Goal: Complete application form: Complete application form

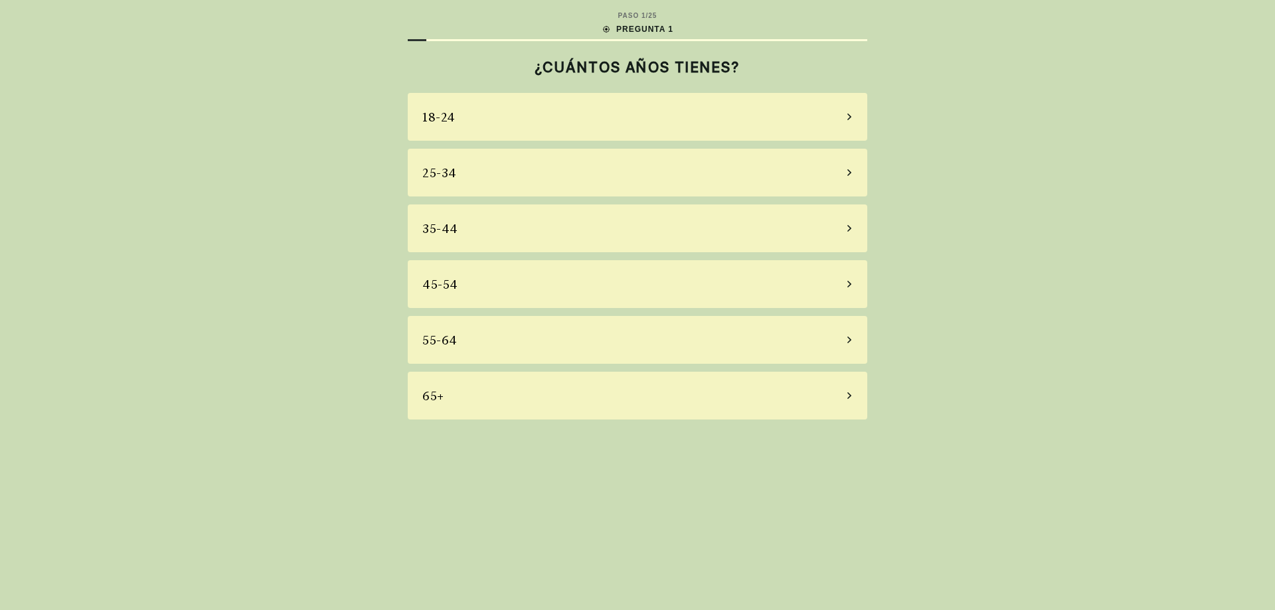
click at [528, 343] on div "55-64" at bounding box center [638, 340] width 460 height 48
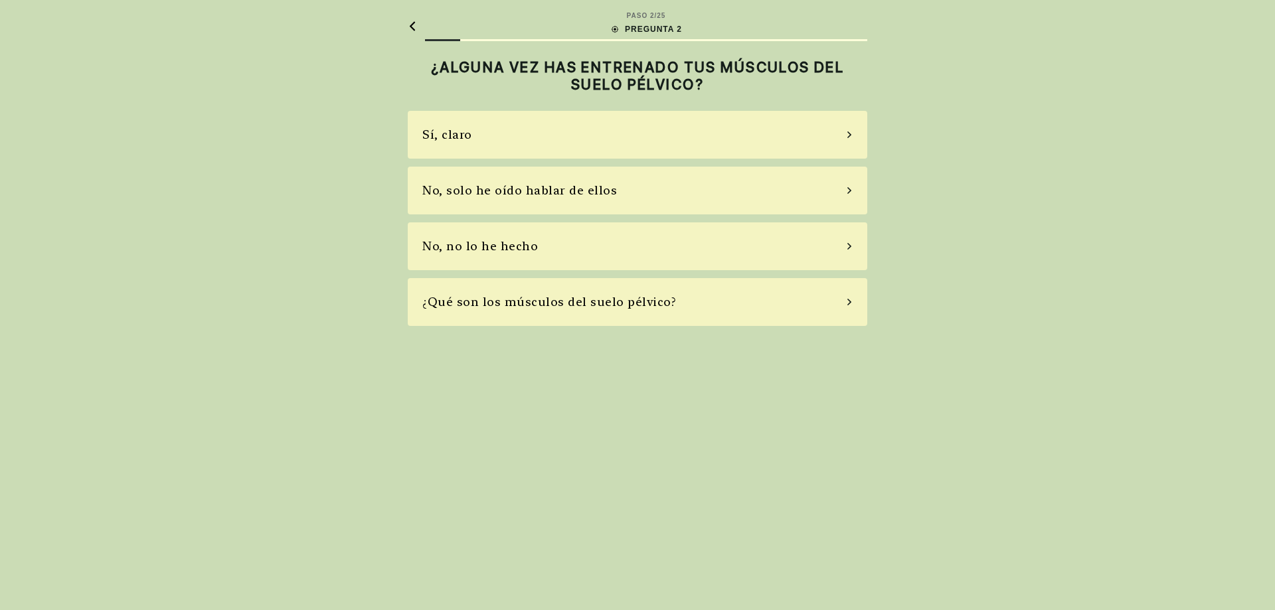
click at [600, 138] on div "Sí, claro" at bounding box center [638, 135] width 460 height 48
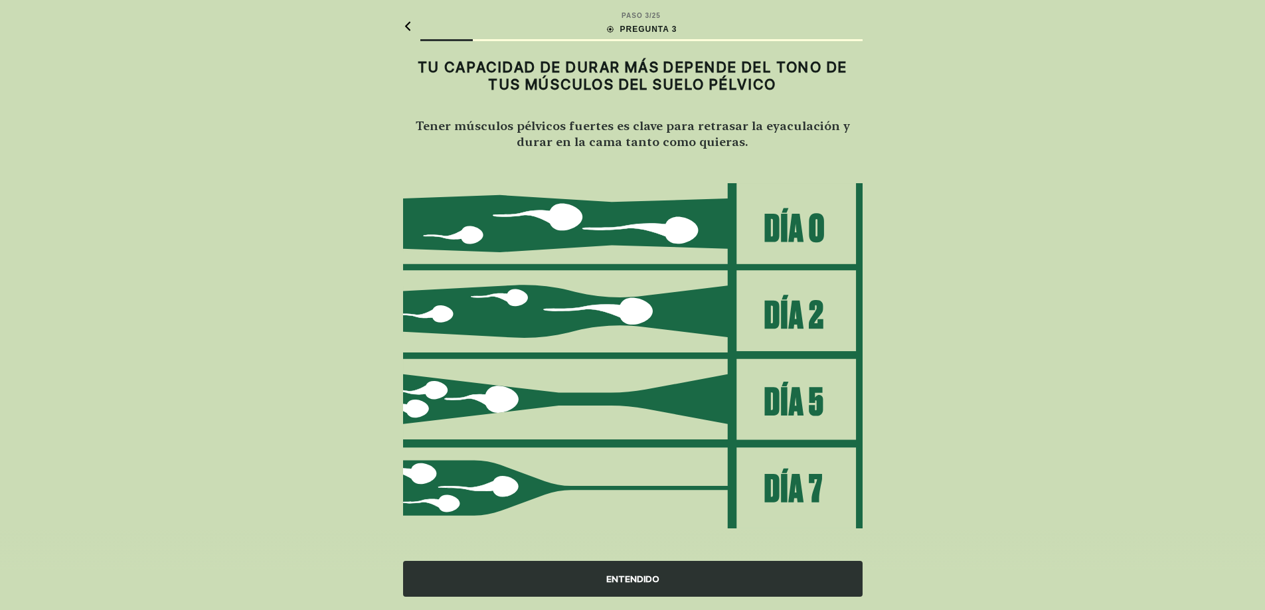
click at [644, 577] on div "ENTENDIDO" at bounding box center [633, 579] width 460 height 36
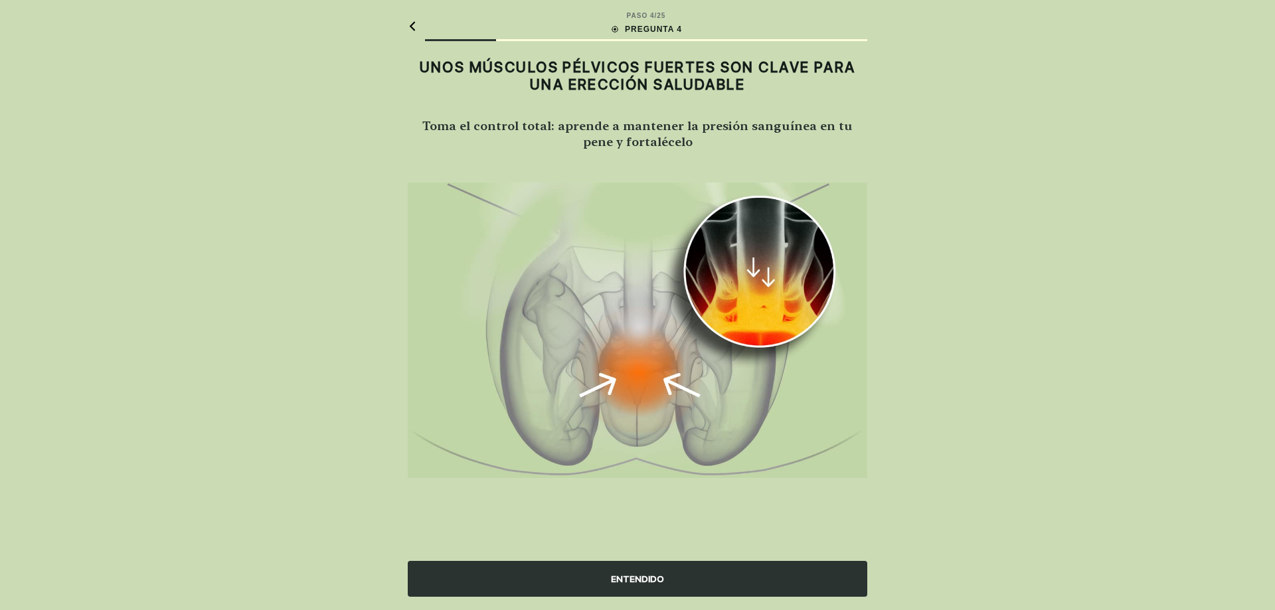
click at [644, 577] on div "ENTENDIDO" at bounding box center [638, 579] width 460 height 36
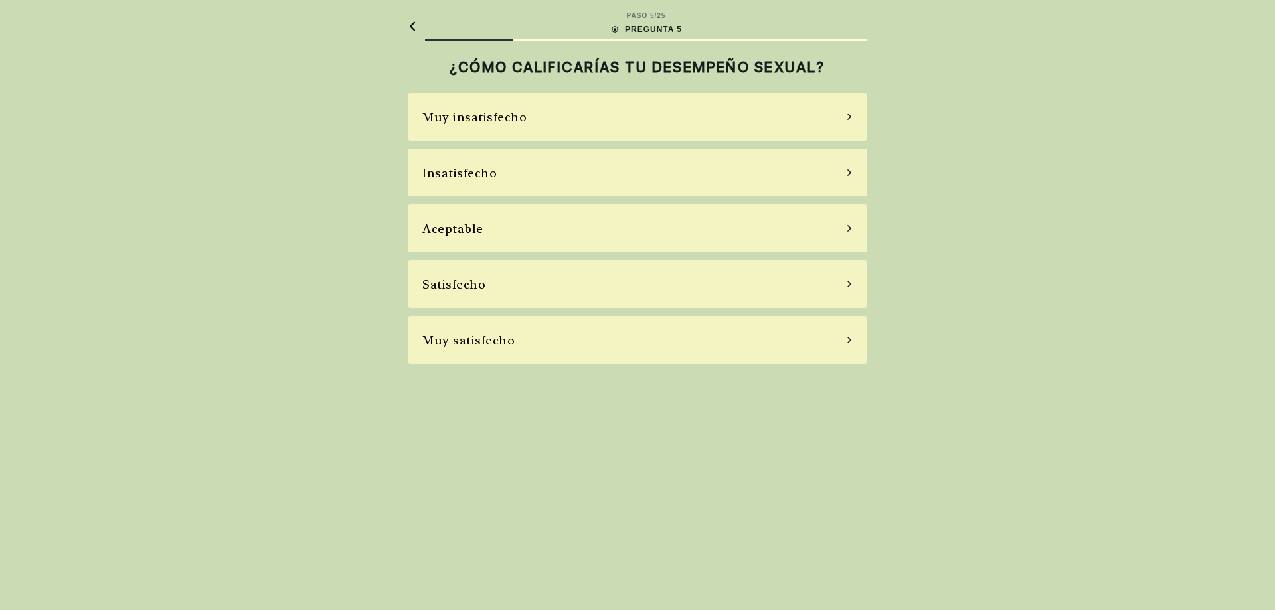
click at [673, 179] on div "Insatisfecho" at bounding box center [638, 173] width 460 height 48
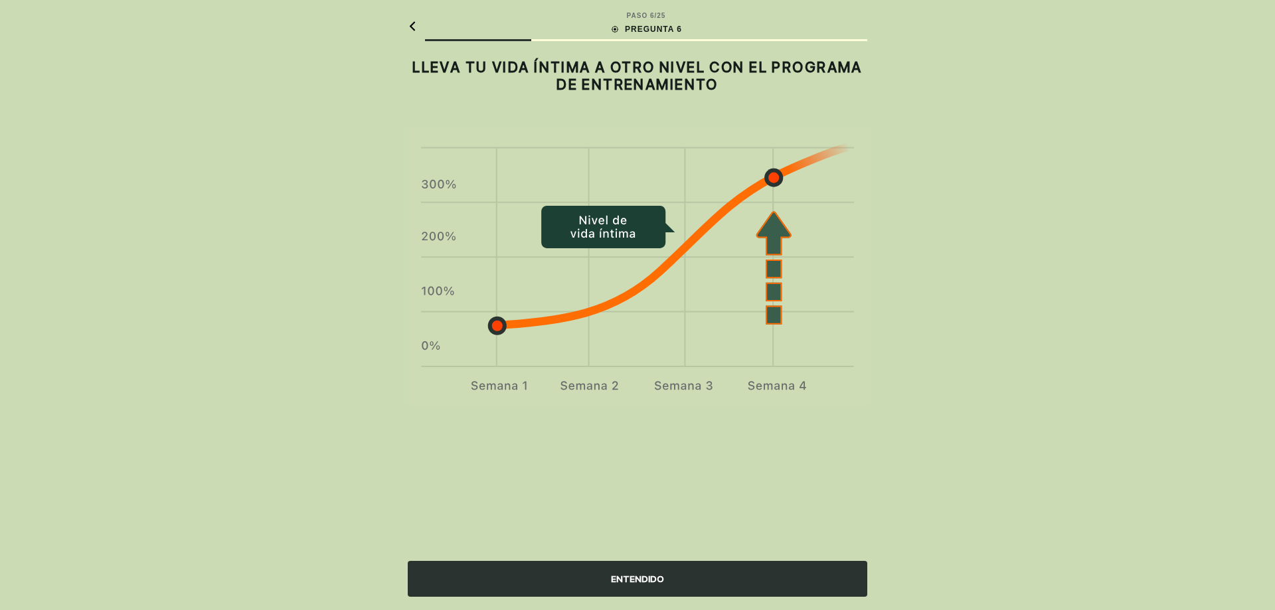
click at [631, 586] on div "ENTENDIDO" at bounding box center [638, 579] width 460 height 36
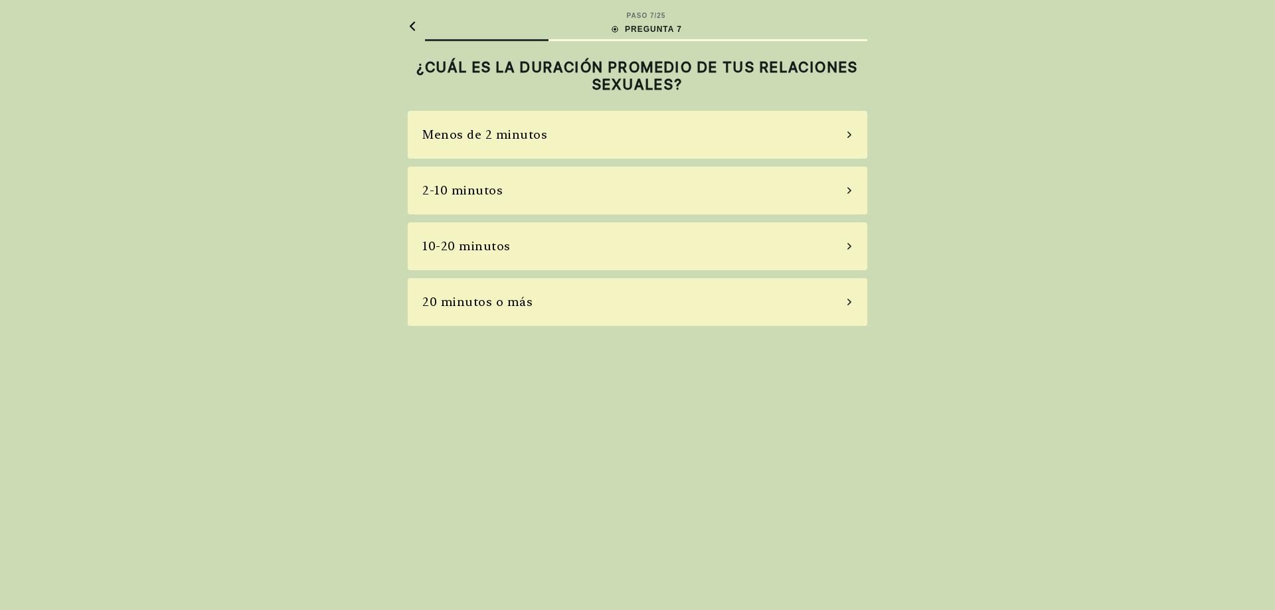
click at [687, 248] on div "10-20 minutos" at bounding box center [638, 246] width 460 height 48
click at [643, 244] on div "La mayoría de las veces" at bounding box center [638, 246] width 460 height 48
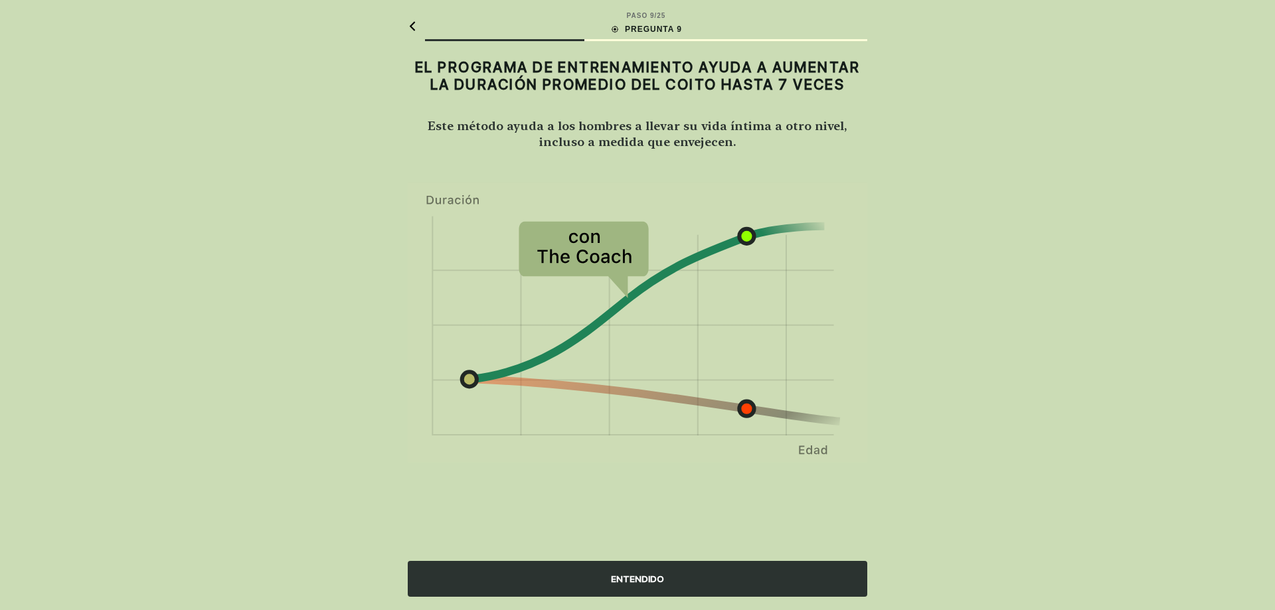
click at [631, 584] on div "ENTENDIDO" at bounding box center [638, 579] width 460 height 36
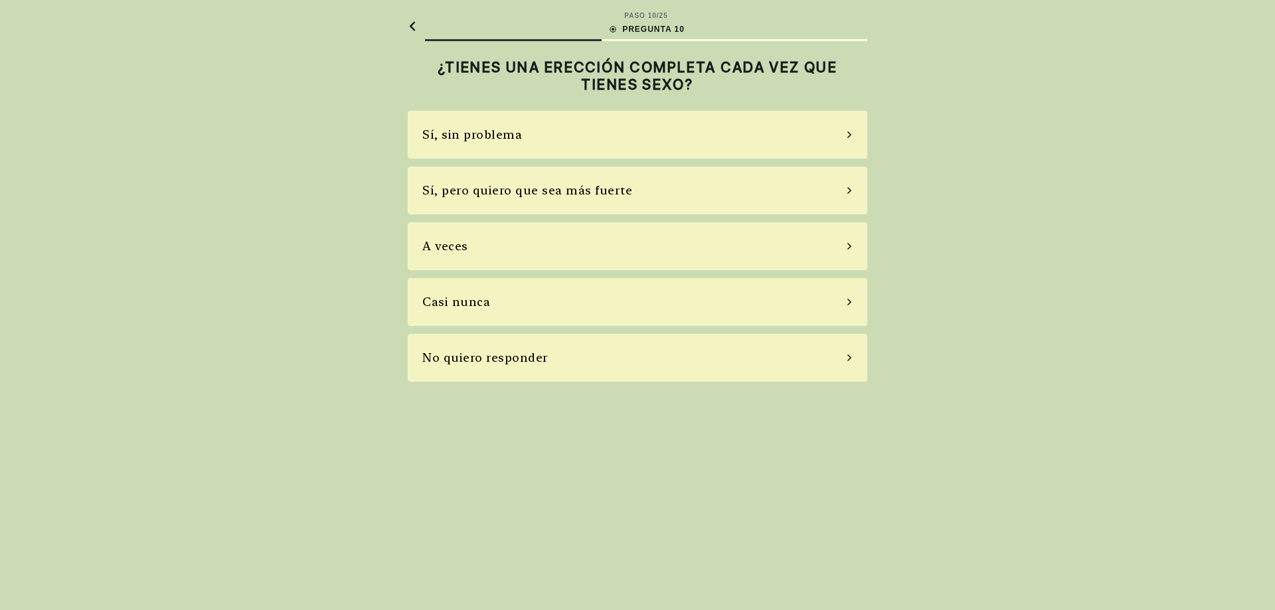
click at [602, 146] on div "Sí, sin problema" at bounding box center [638, 135] width 460 height 48
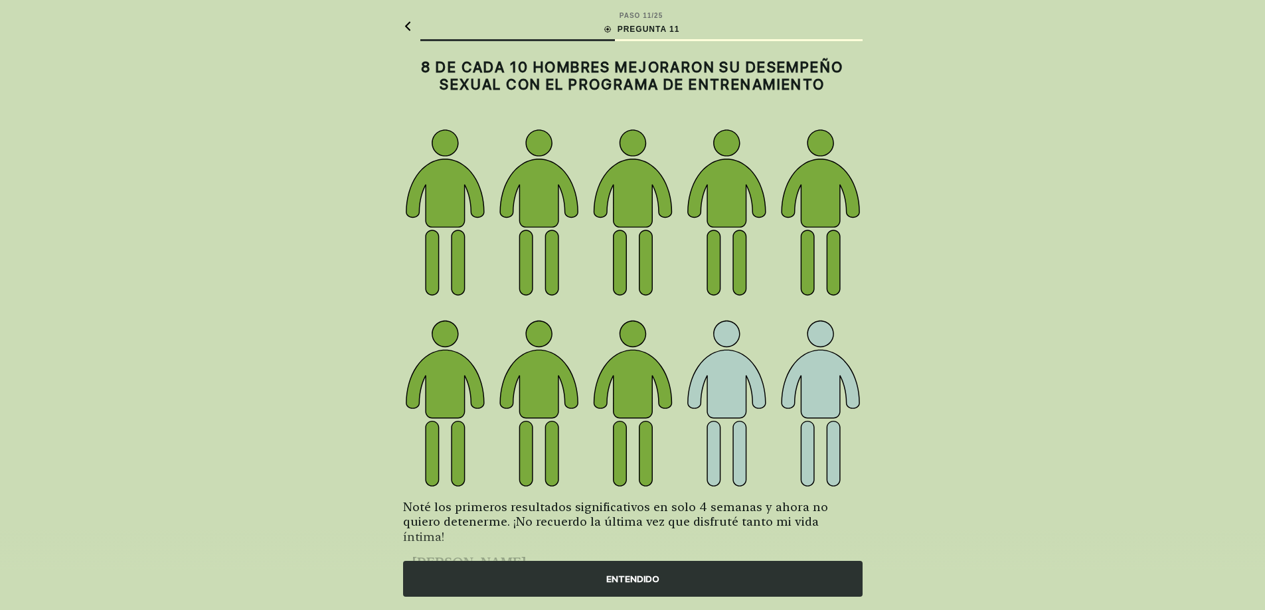
click at [619, 578] on div "ENTENDIDO" at bounding box center [633, 579] width 460 height 36
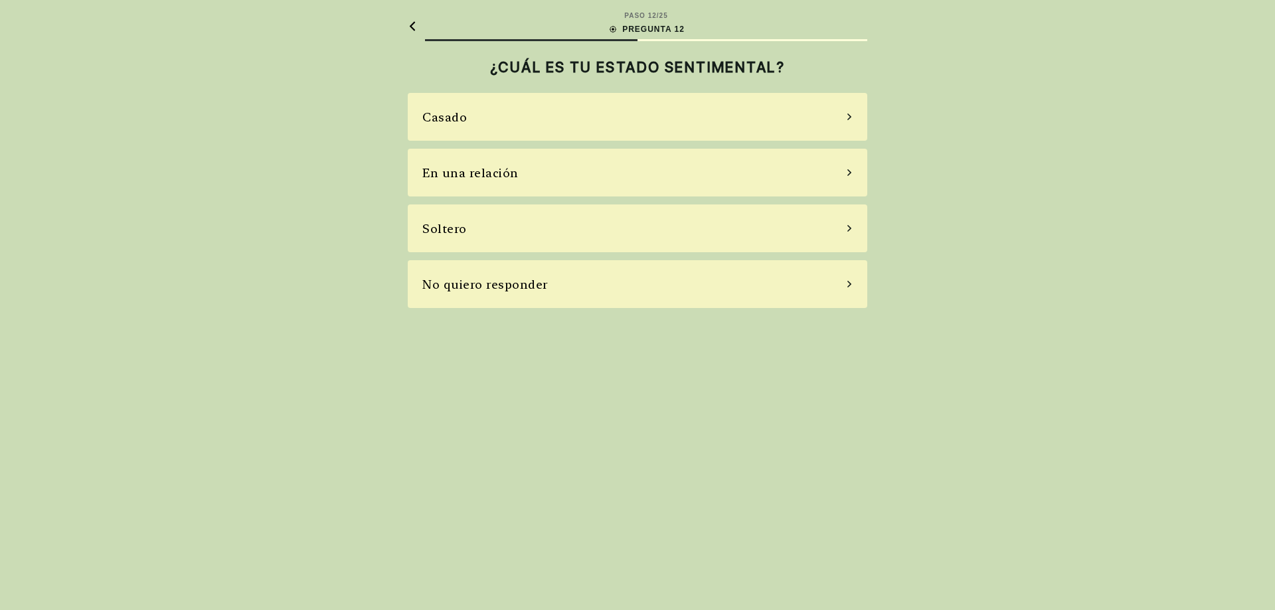
click at [649, 120] on div "Casado" at bounding box center [638, 117] width 460 height 48
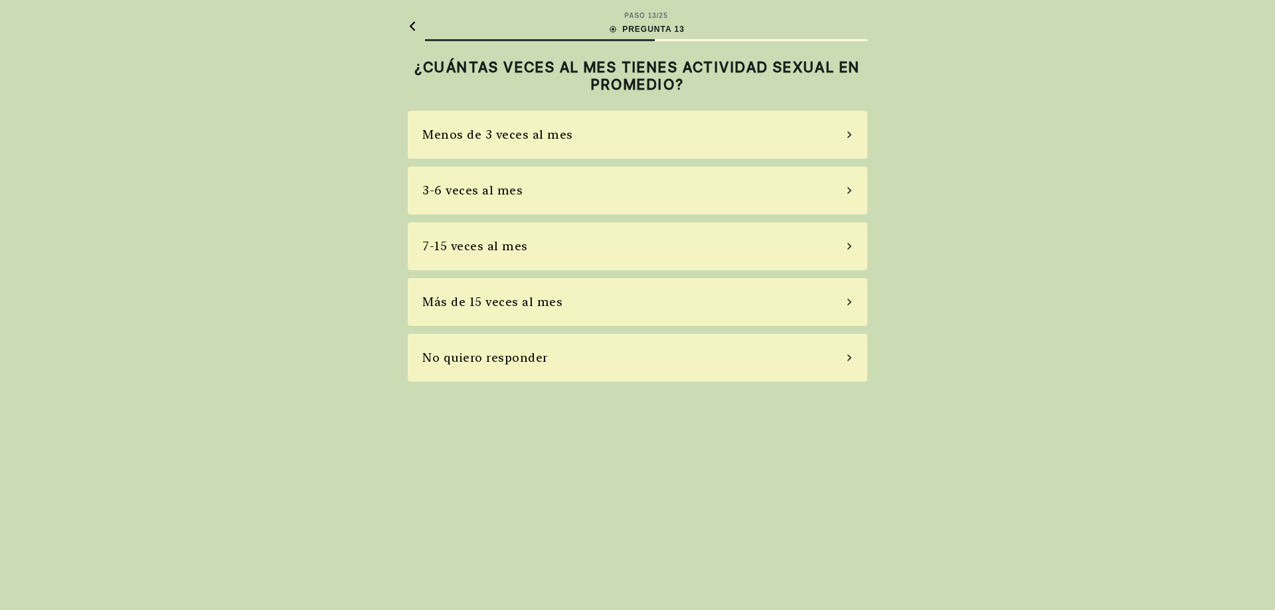
click at [616, 138] on div "Menos de 3 veces al mes" at bounding box center [638, 135] width 460 height 48
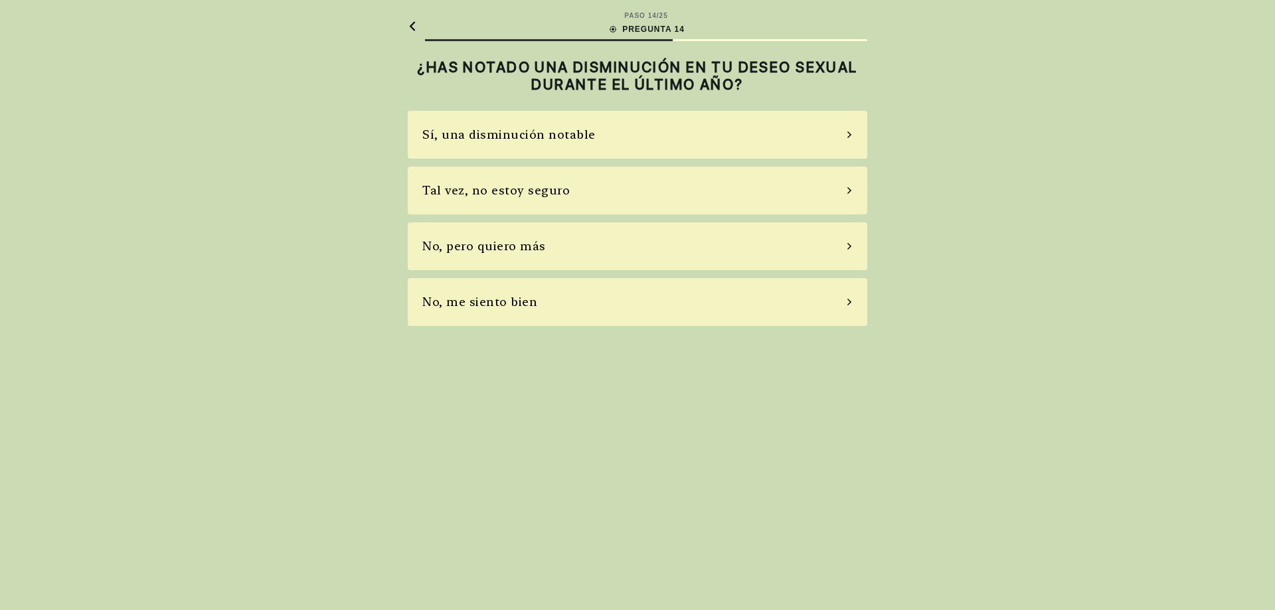
click at [618, 290] on div "No, me siento bien" at bounding box center [638, 302] width 460 height 48
click at [601, 257] on div "No, no tomo" at bounding box center [638, 246] width 460 height 48
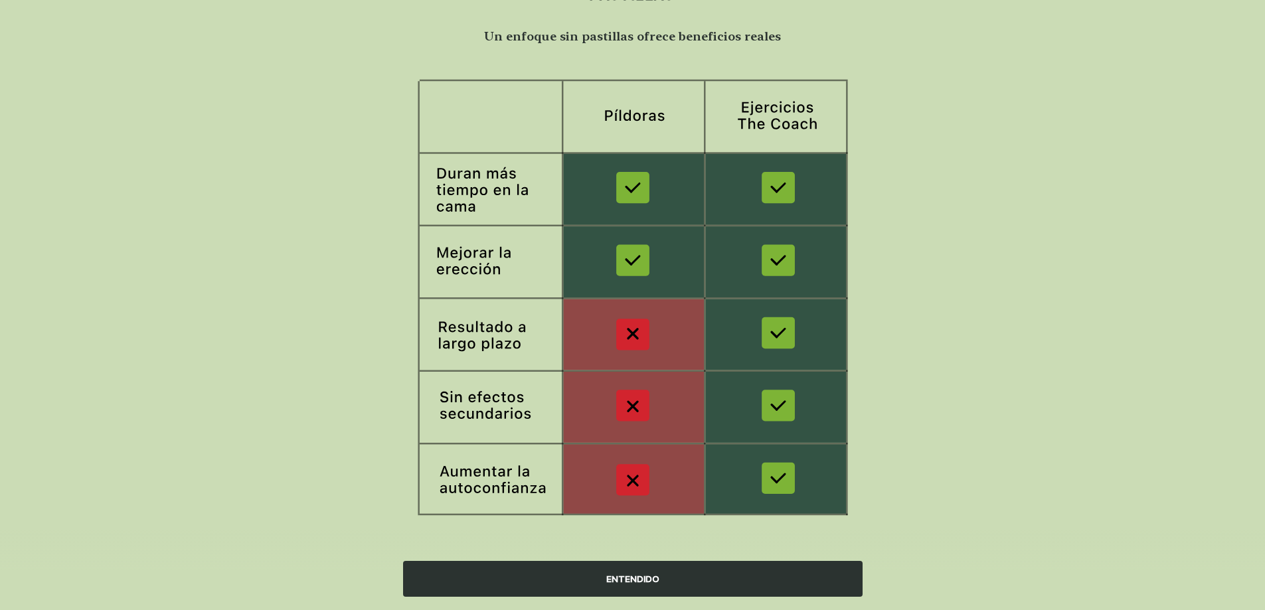
scroll to position [94, 0]
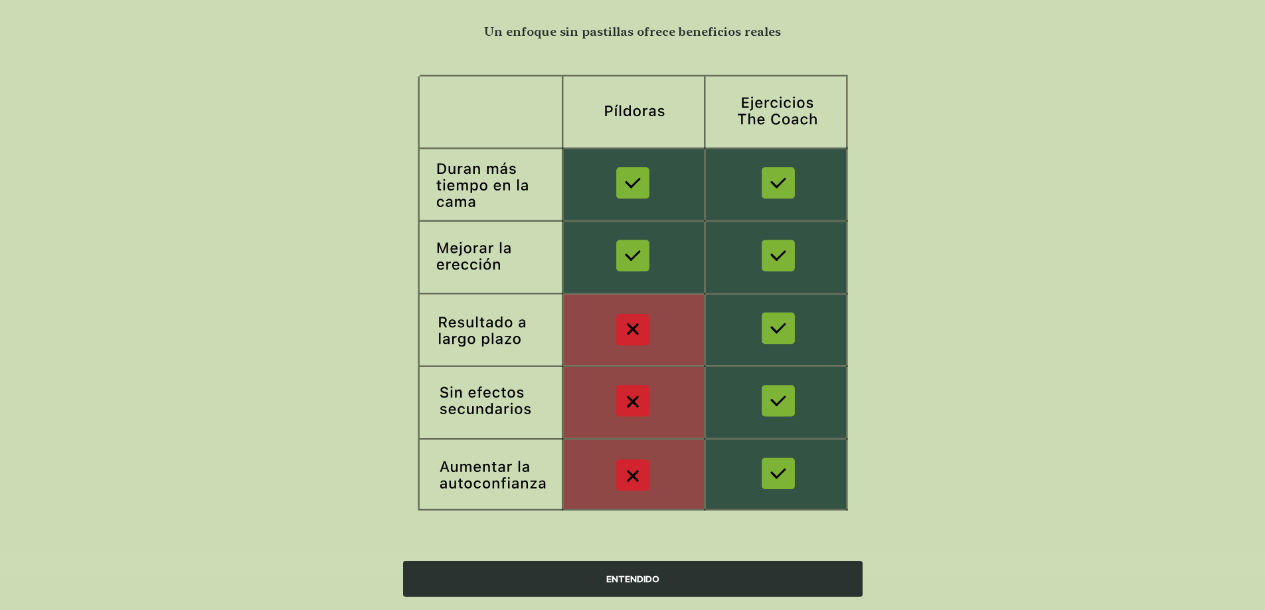
click at [629, 580] on div "ENTENDIDO" at bounding box center [633, 579] width 460 height 36
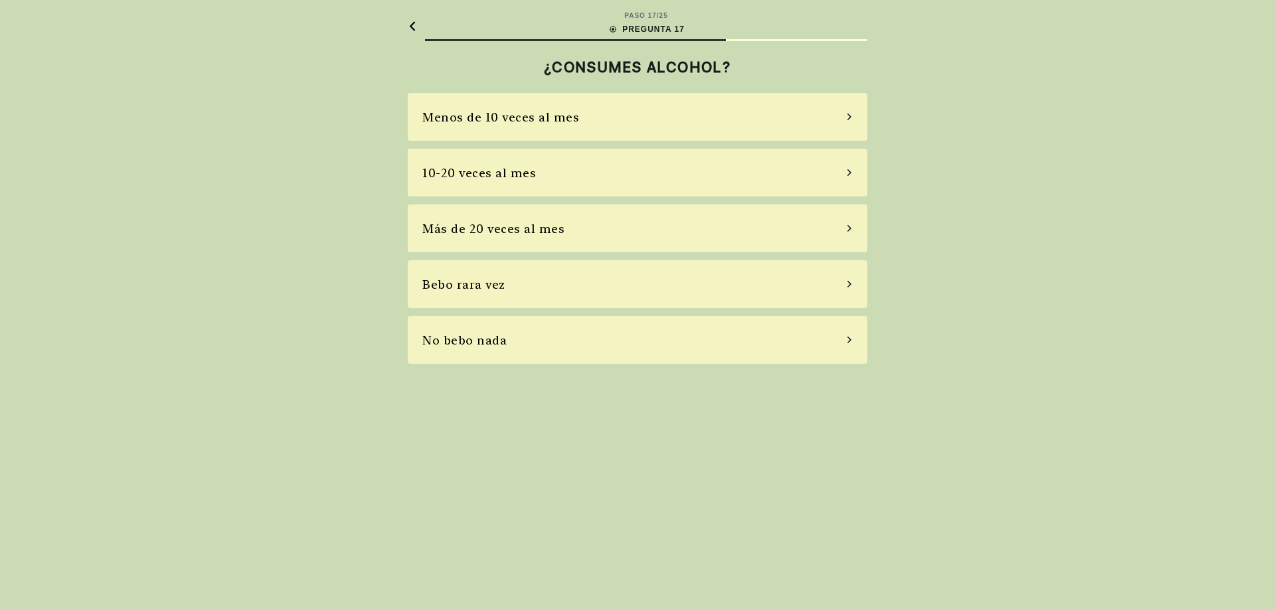
click at [586, 286] on div "Bebo rara vez" at bounding box center [638, 284] width 460 height 48
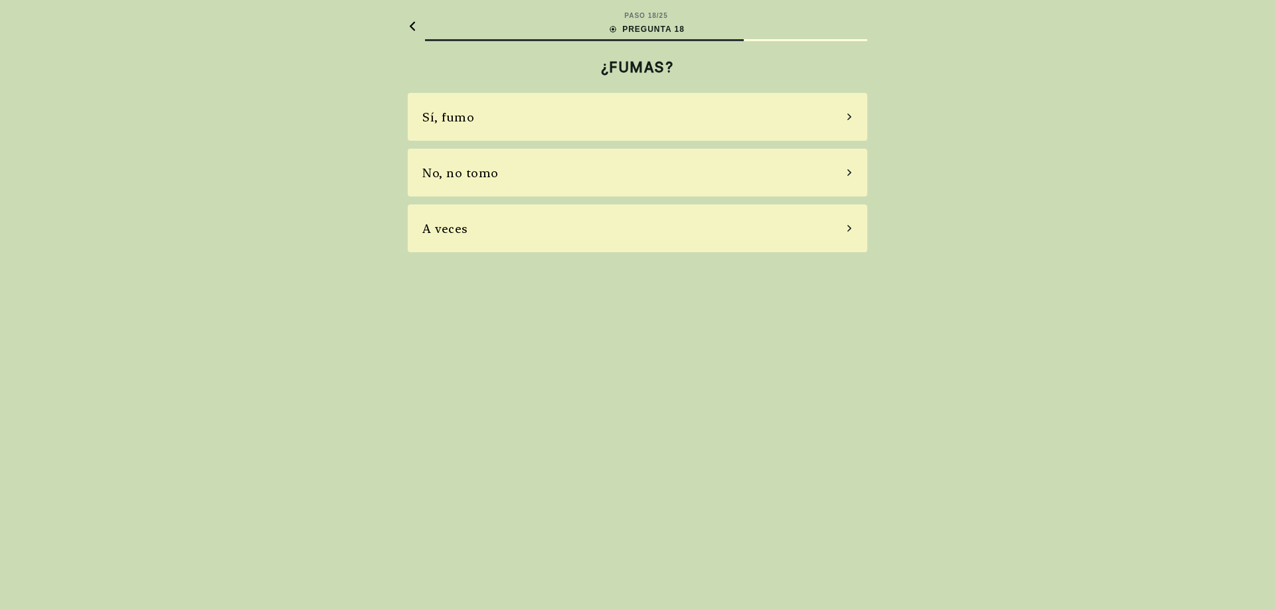
click at [604, 174] on div "No, no tomo" at bounding box center [638, 173] width 460 height 48
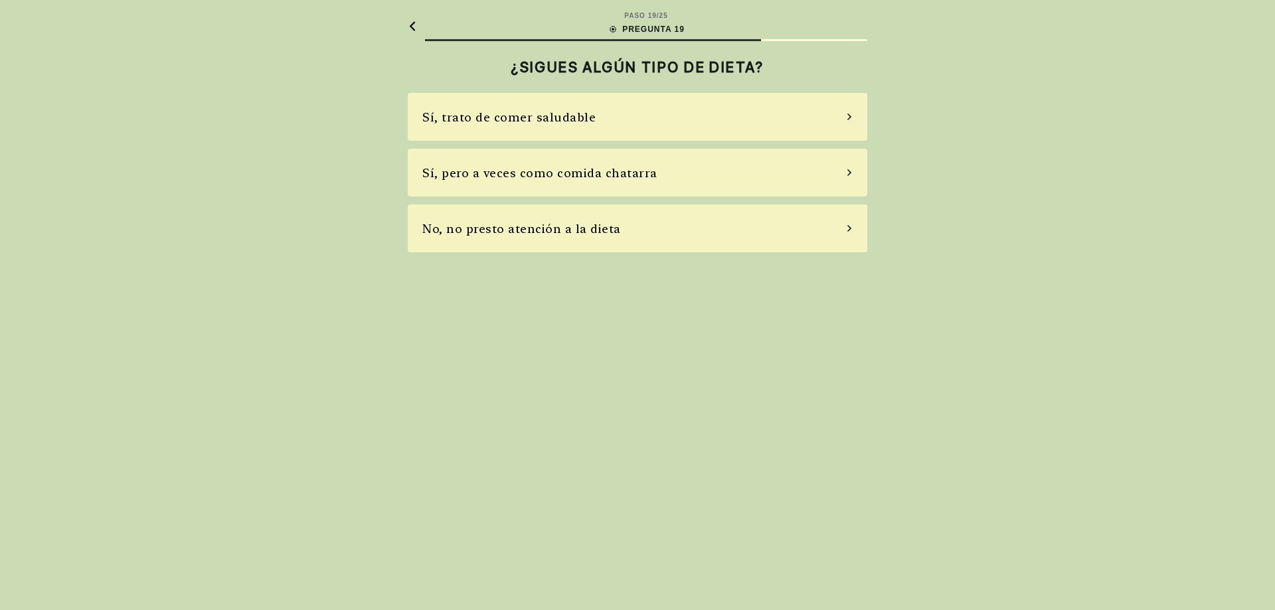
click at [631, 171] on div "Sí, pero a veces como comida chatarra" at bounding box center [539, 173] width 235 height 18
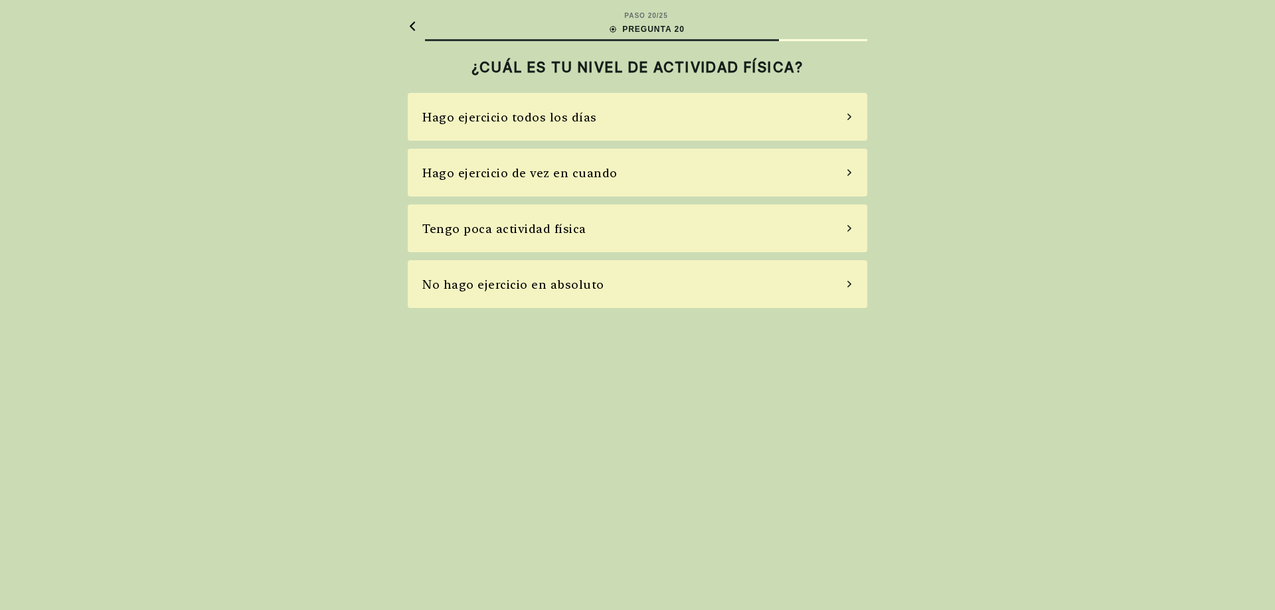
click at [570, 114] on div "Hago ejercicio todos los días" at bounding box center [509, 117] width 175 height 18
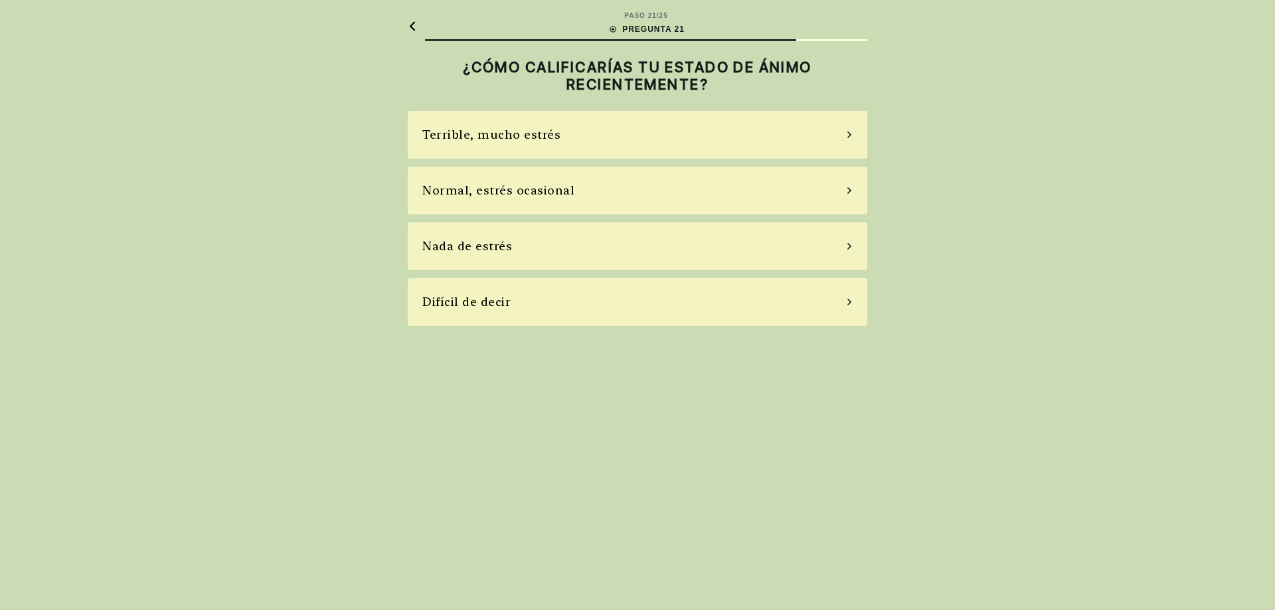
click at [552, 248] on div "Nada de estrés" at bounding box center [638, 246] width 460 height 48
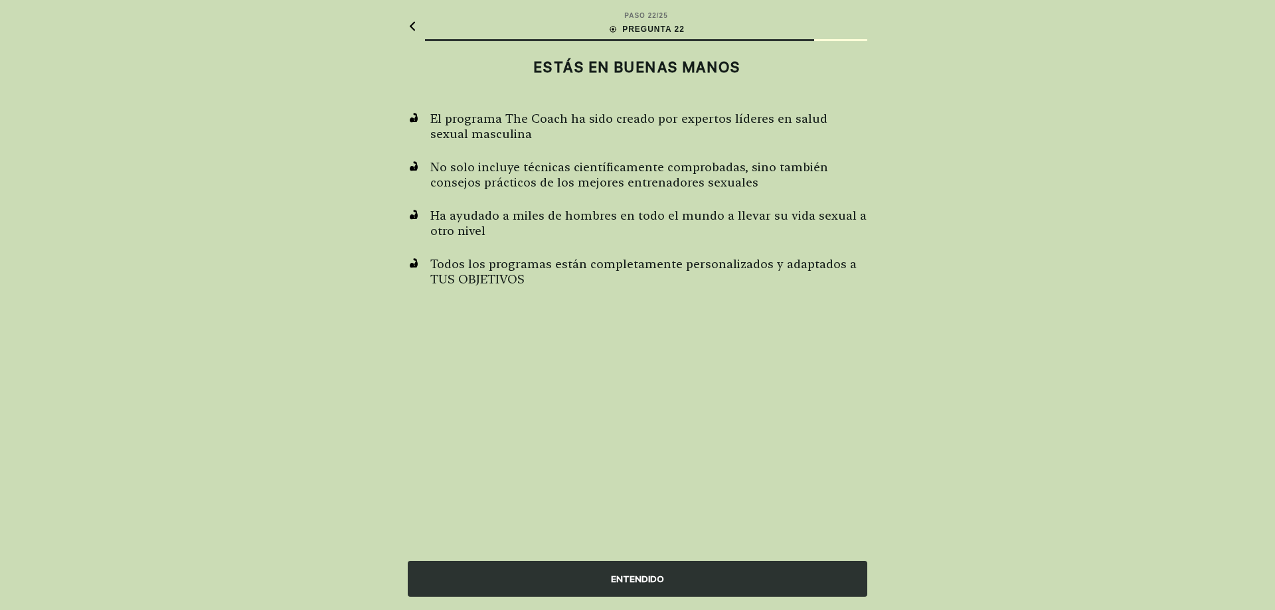
click at [540, 588] on div "ENTENDIDO" at bounding box center [638, 579] width 460 height 36
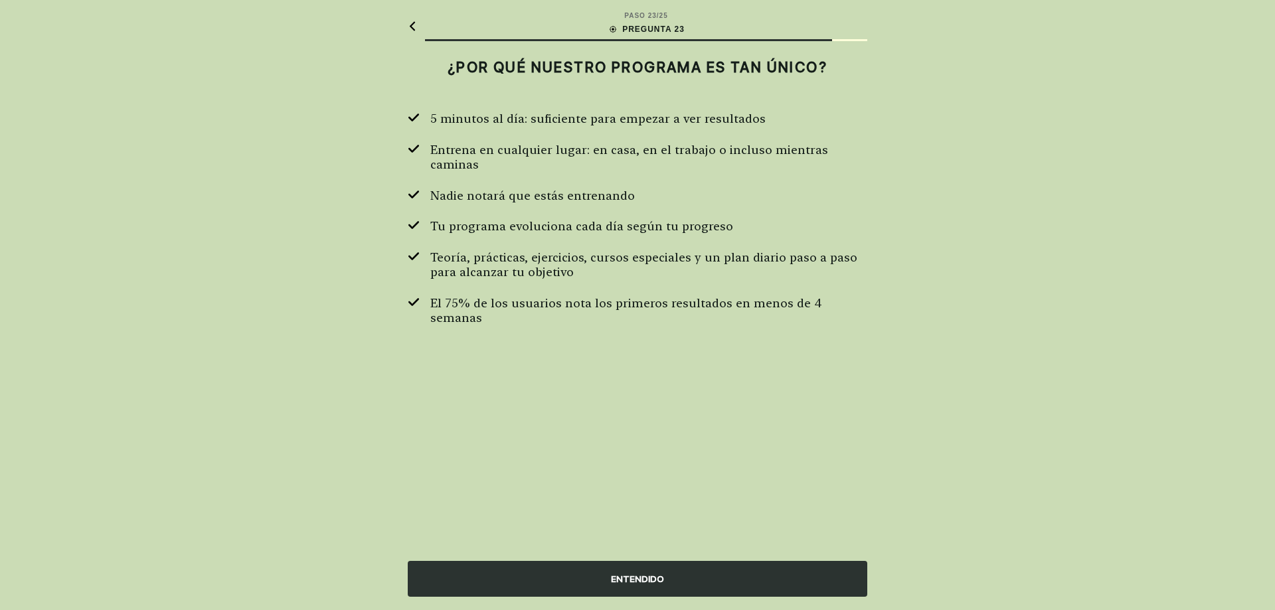
click at [540, 588] on div "ENTENDIDO" at bounding box center [638, 579] width 460 height 36
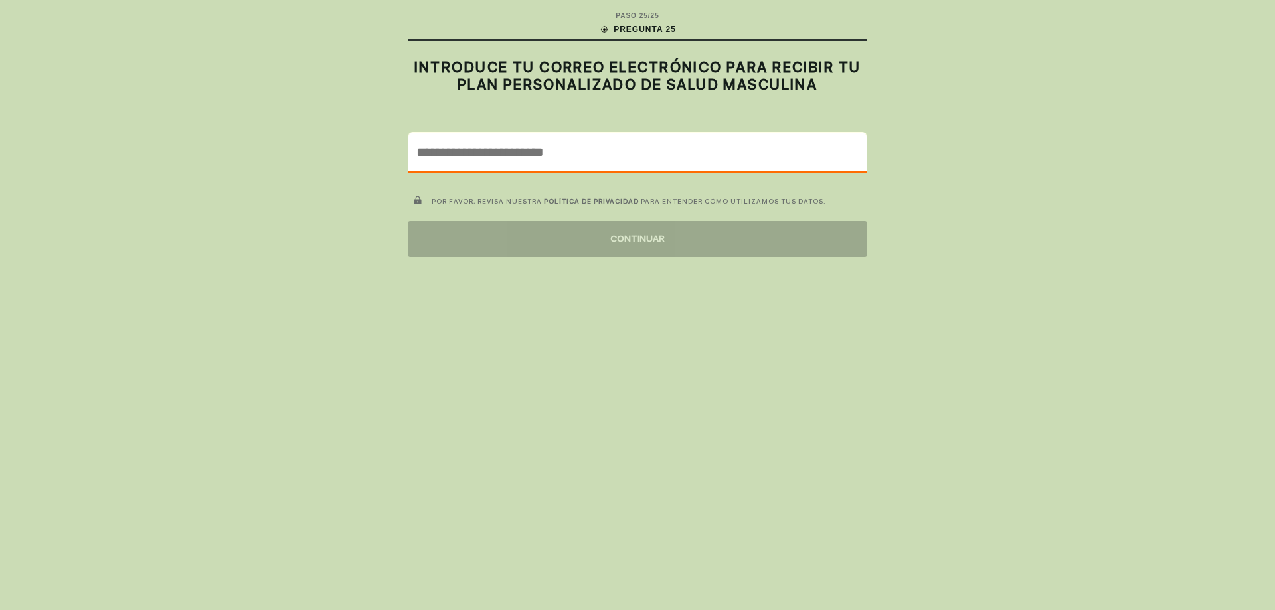
click at [538, 155] on input "email" at bounding box center [637, 152] width 458 height 39
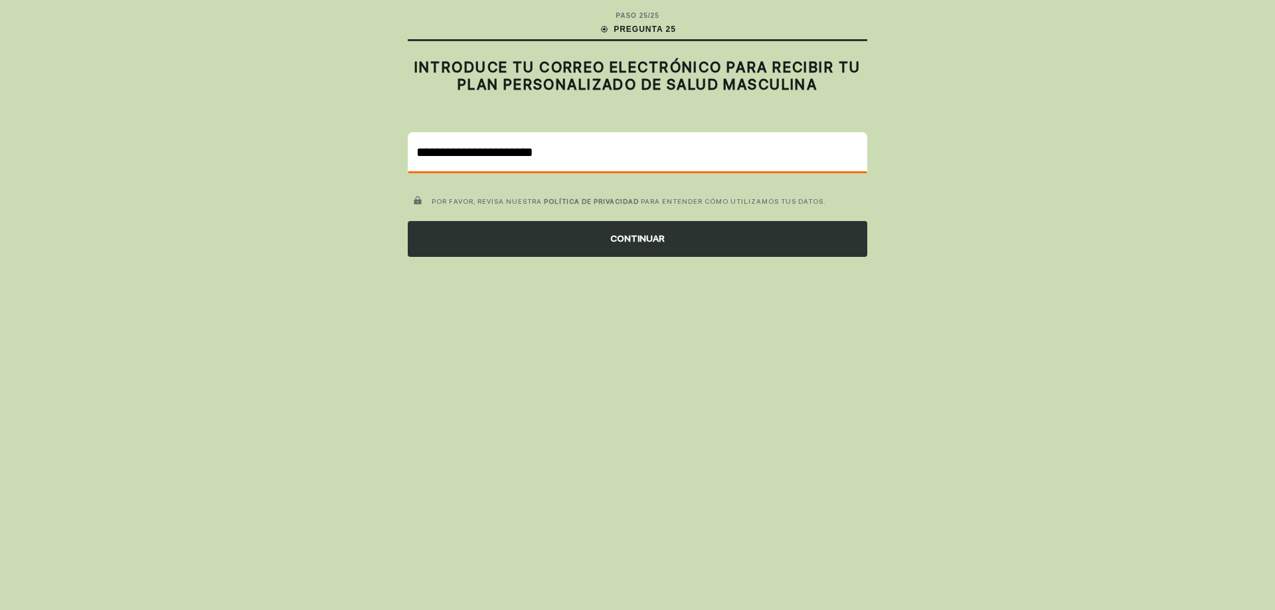
type input "**********"
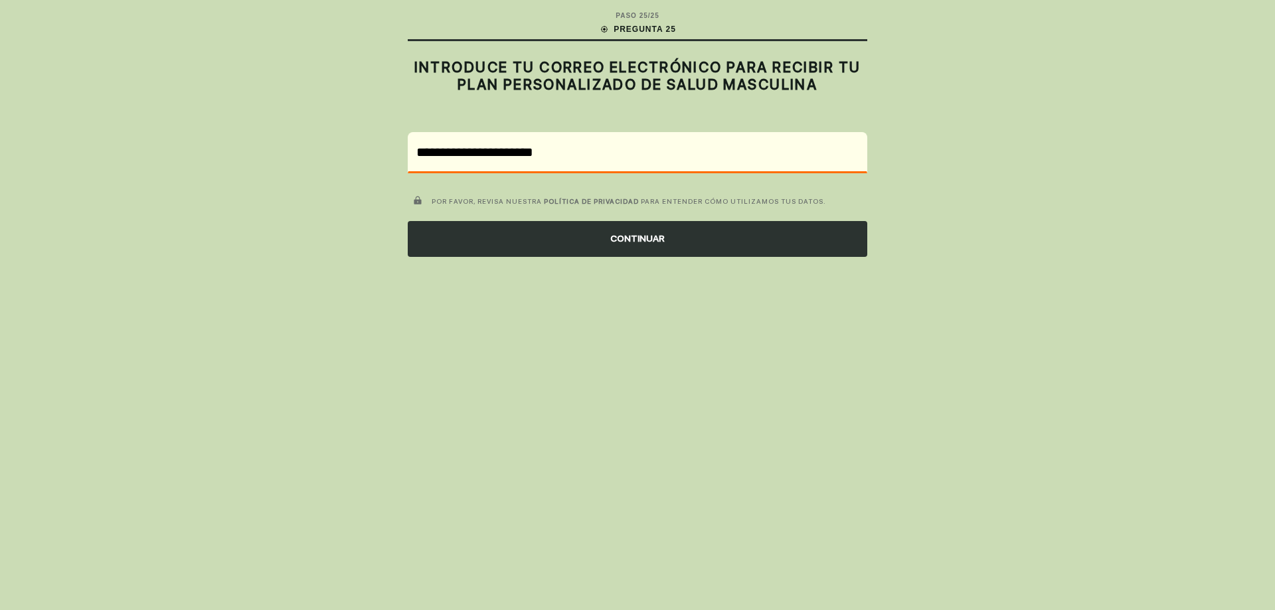
click at [600, 247] on div "CONTINUAR" at bounding box center [638, 239] width 460 height 36
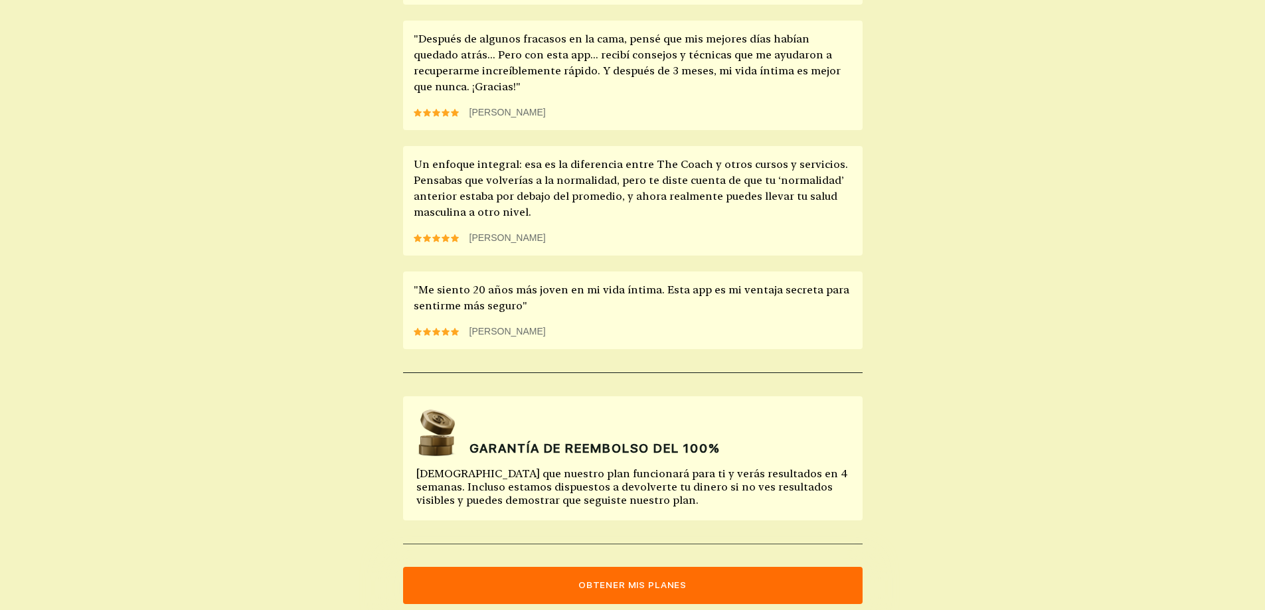
scroll to position [1179, 0]
